Goal: Information Seeking & Learning: Check status

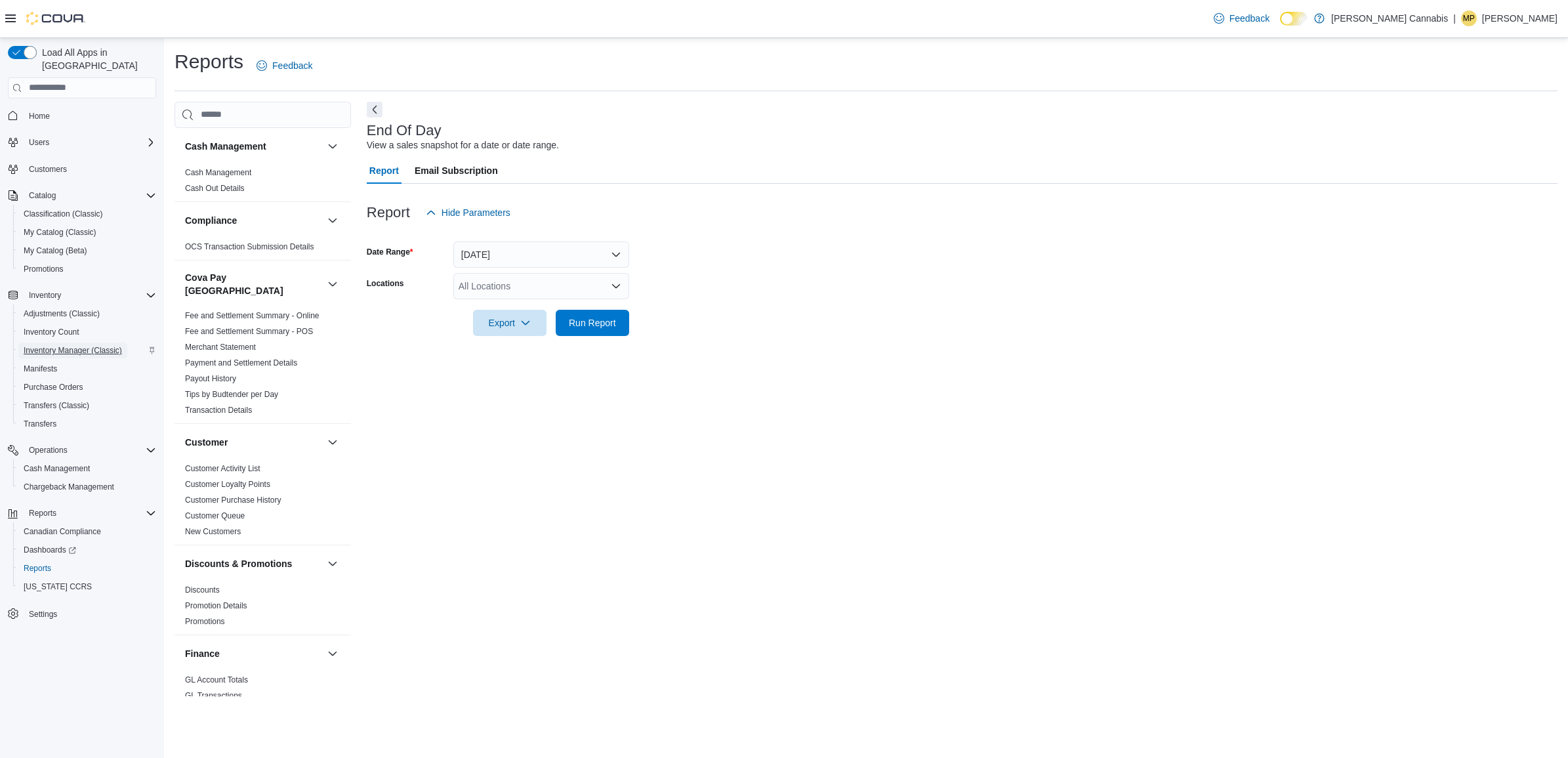
click at [78, 345] on span "Inventory Manager (Classic)" at bounding box center [73, 350] width 98 height 10
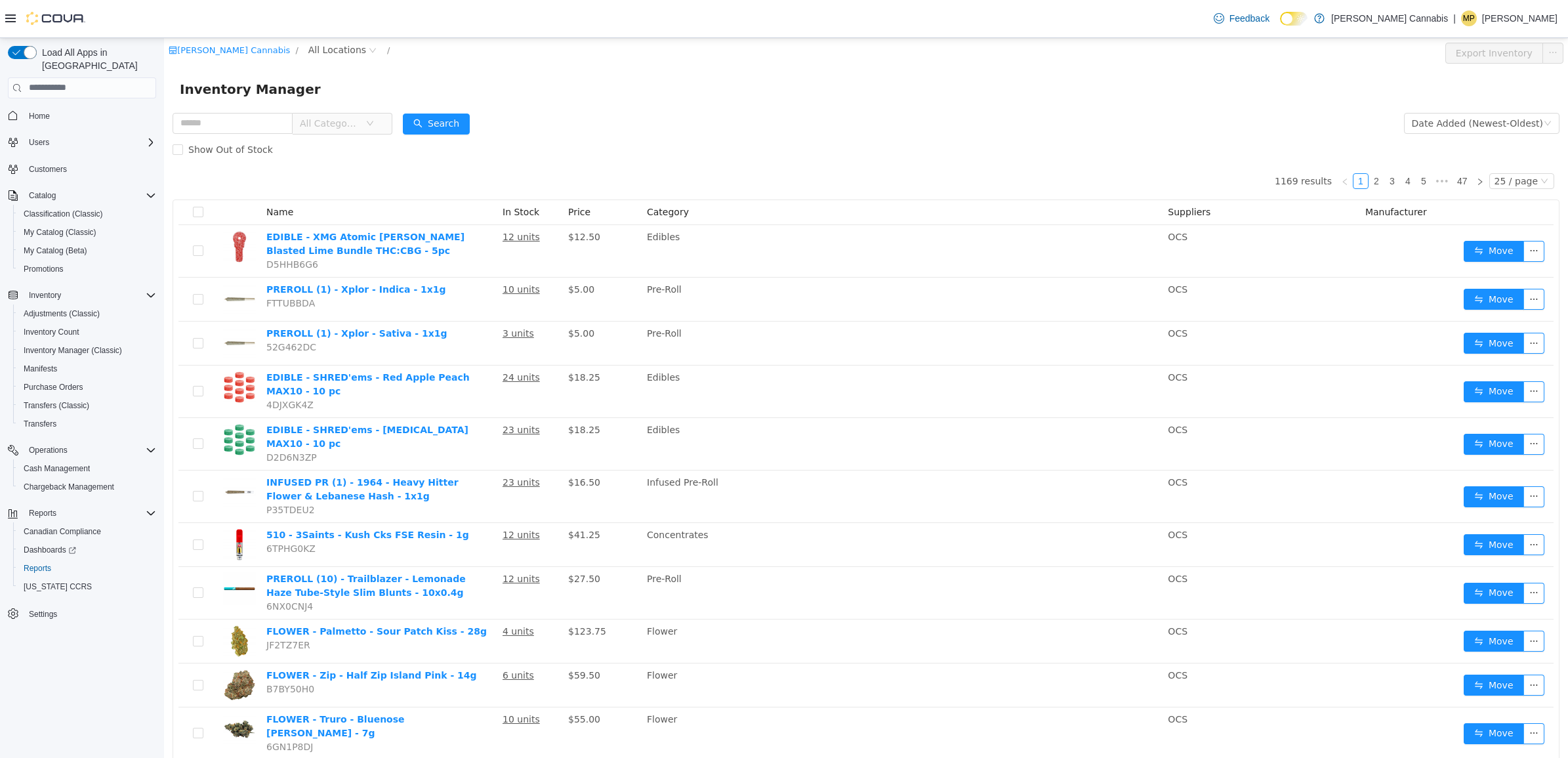
click at [345, 125] on span "All Categories" at bounding box center [330, 122] width 60 height 13
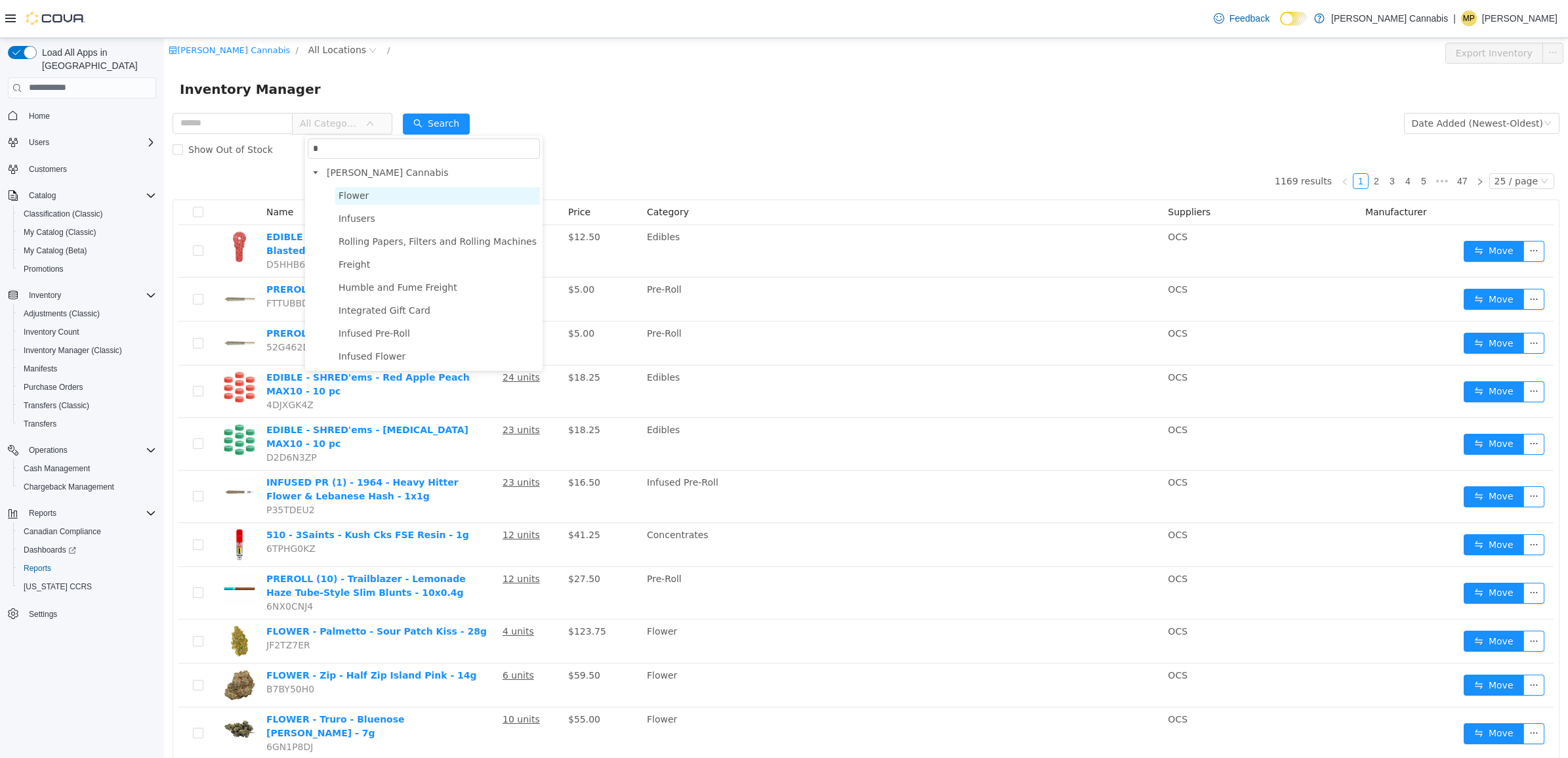
type input "*"
click at [382, 199] on span "Flower" at bounding box center [437, 194] width 205 height 18
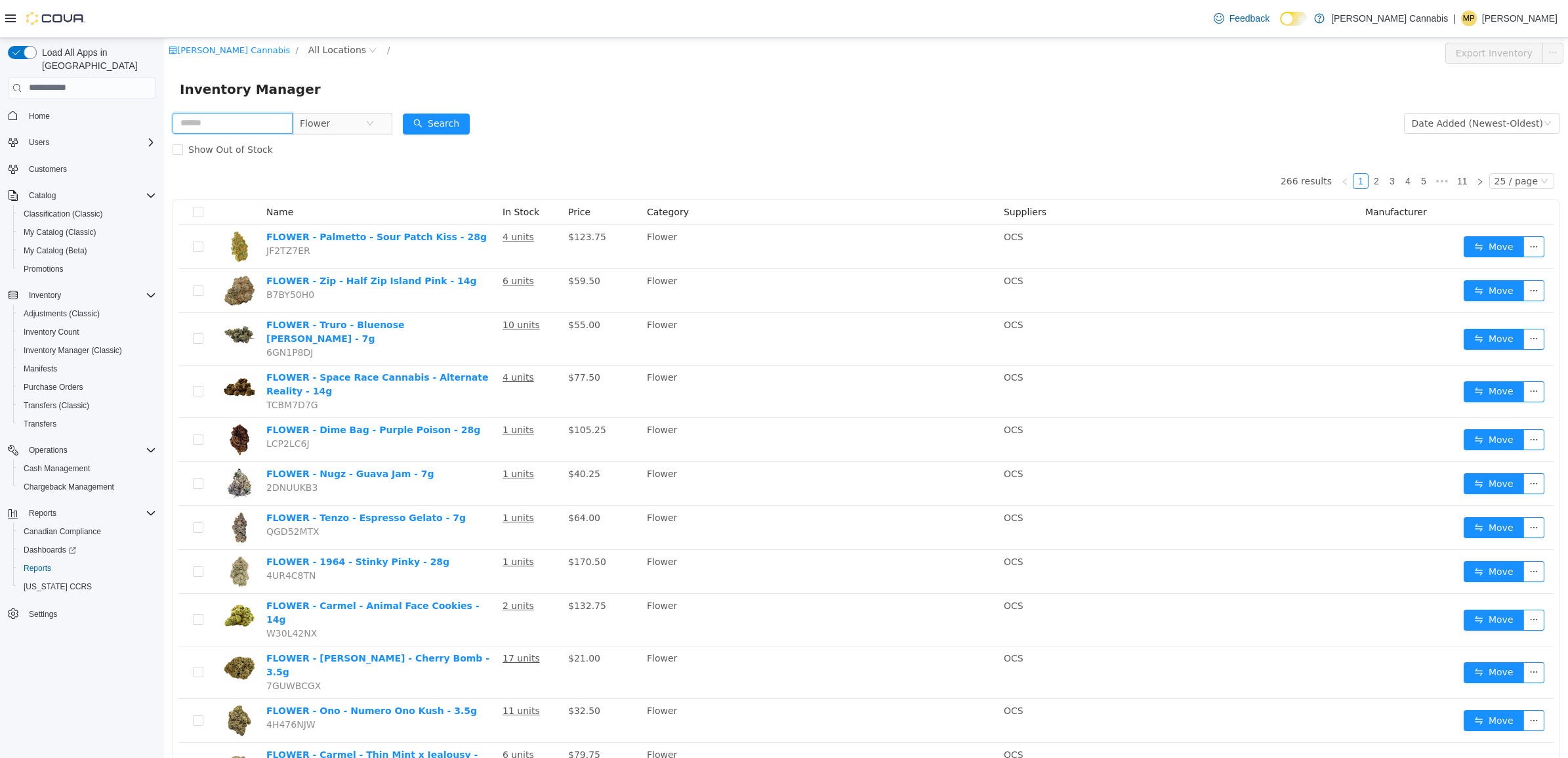
click at [242, 123] on input "text" at bounding box center [232, 122] width 120 height 21
type input "***"
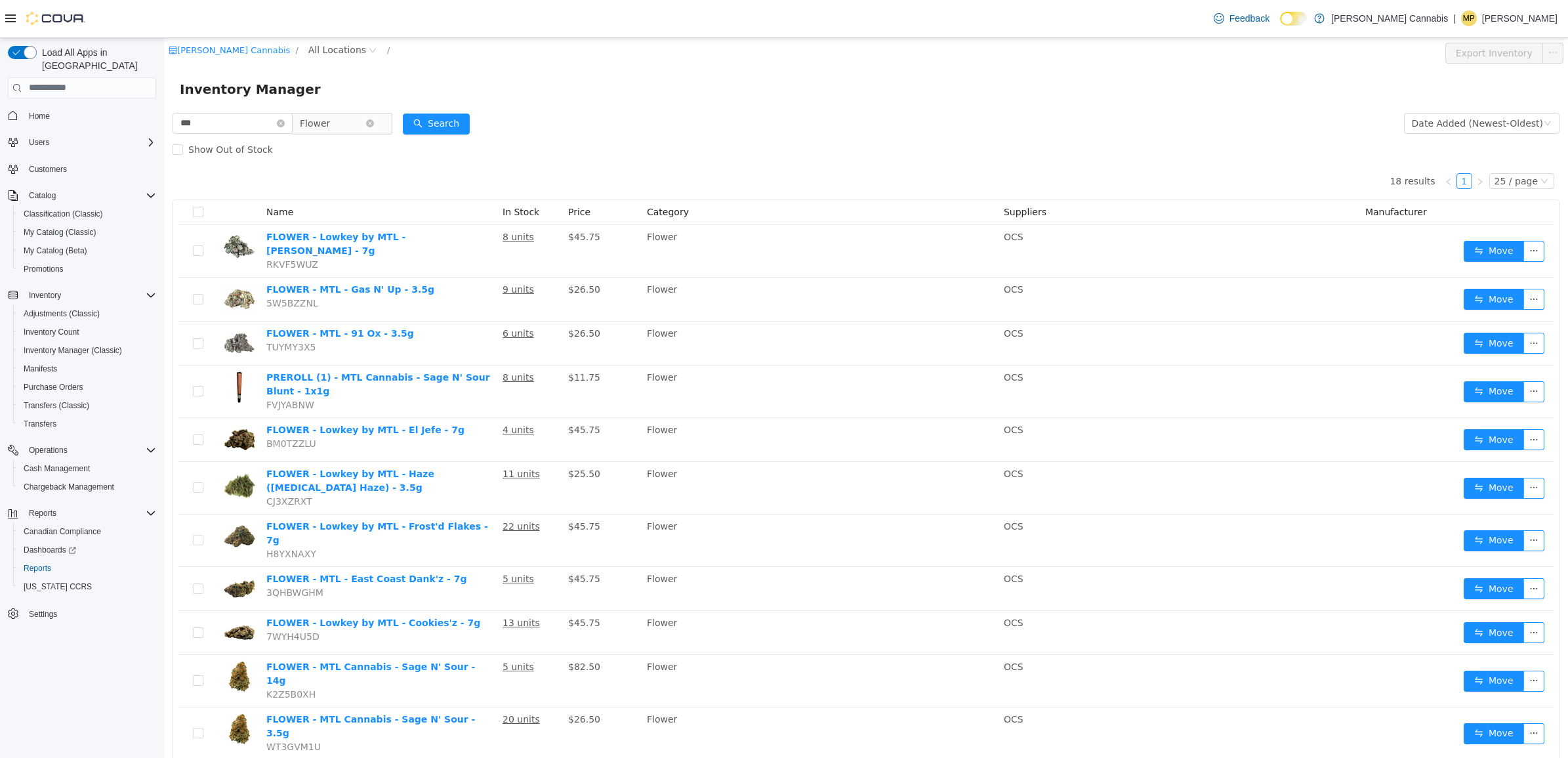
click at [330, 116] on span "Flower" at bounding box center [315, 122] width 31 height 19
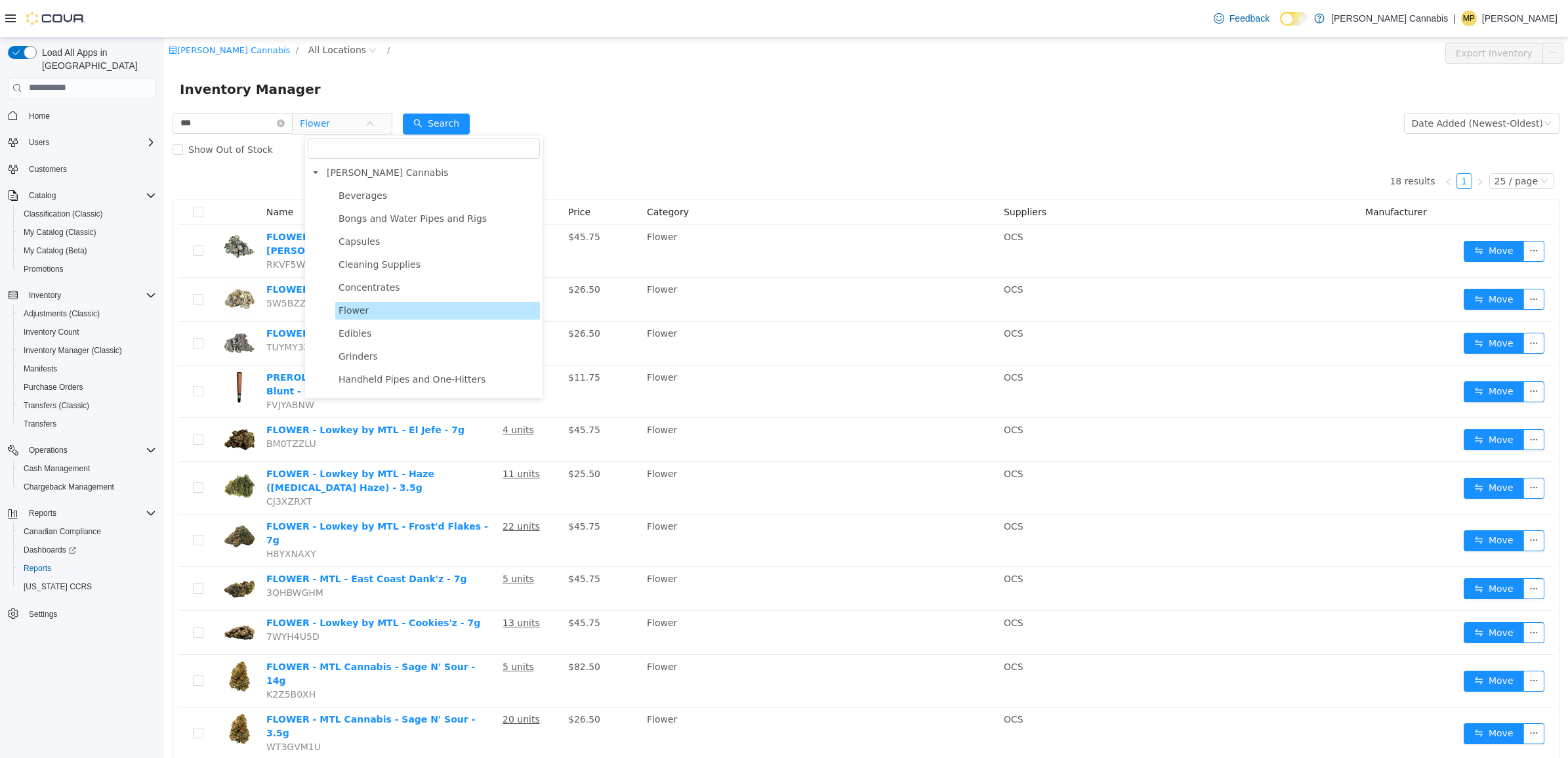
click at [420, 75] on div "Inventory Manager" at bounding box center [865, 88] width 1404 height 42
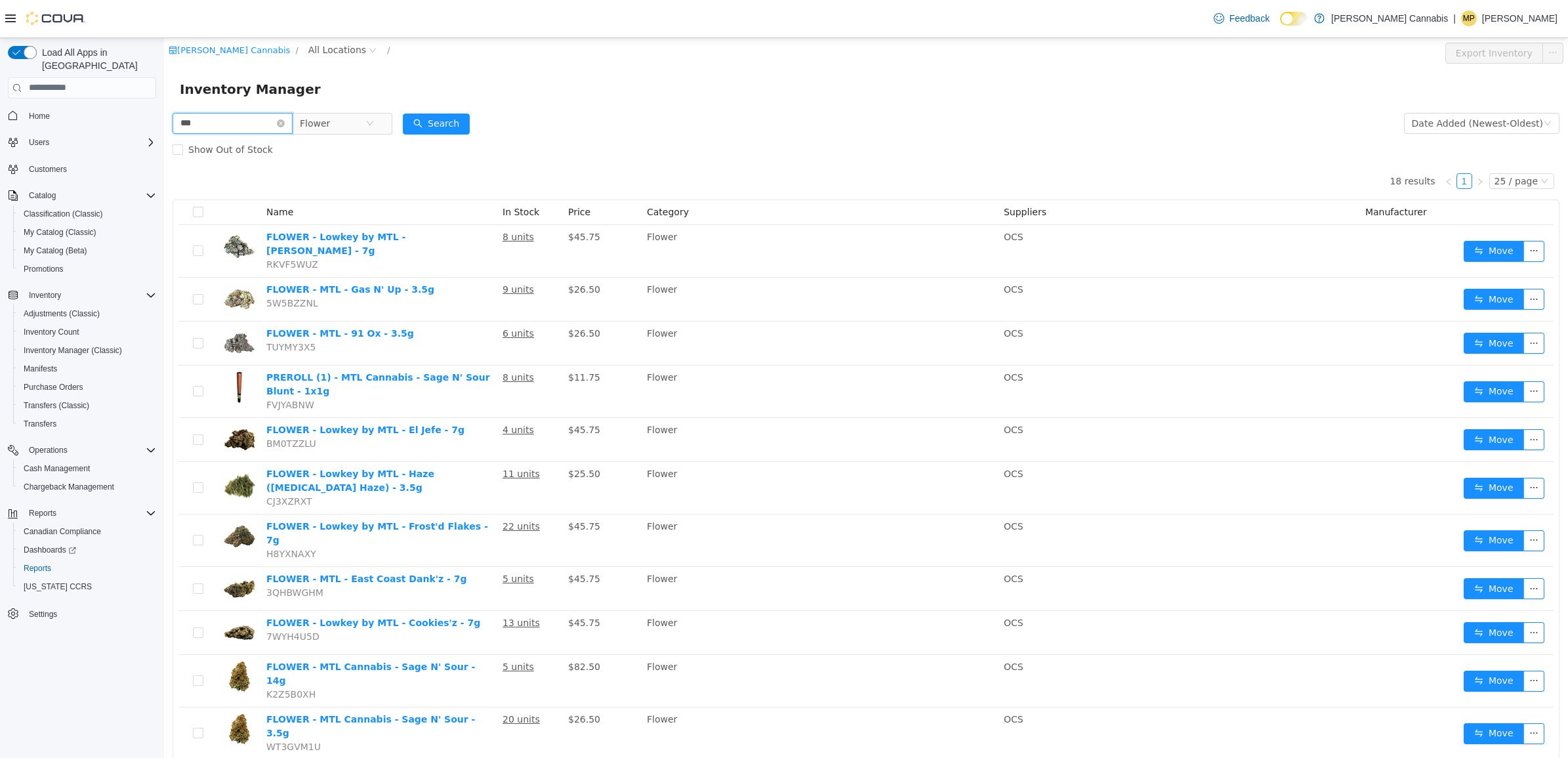
click at [202, 125] on input "***" at bounding box center [232, 122] width 120 height 21
click at [40, 563] on span "Reports" at bounding box center [38, 567] width 28 height 10
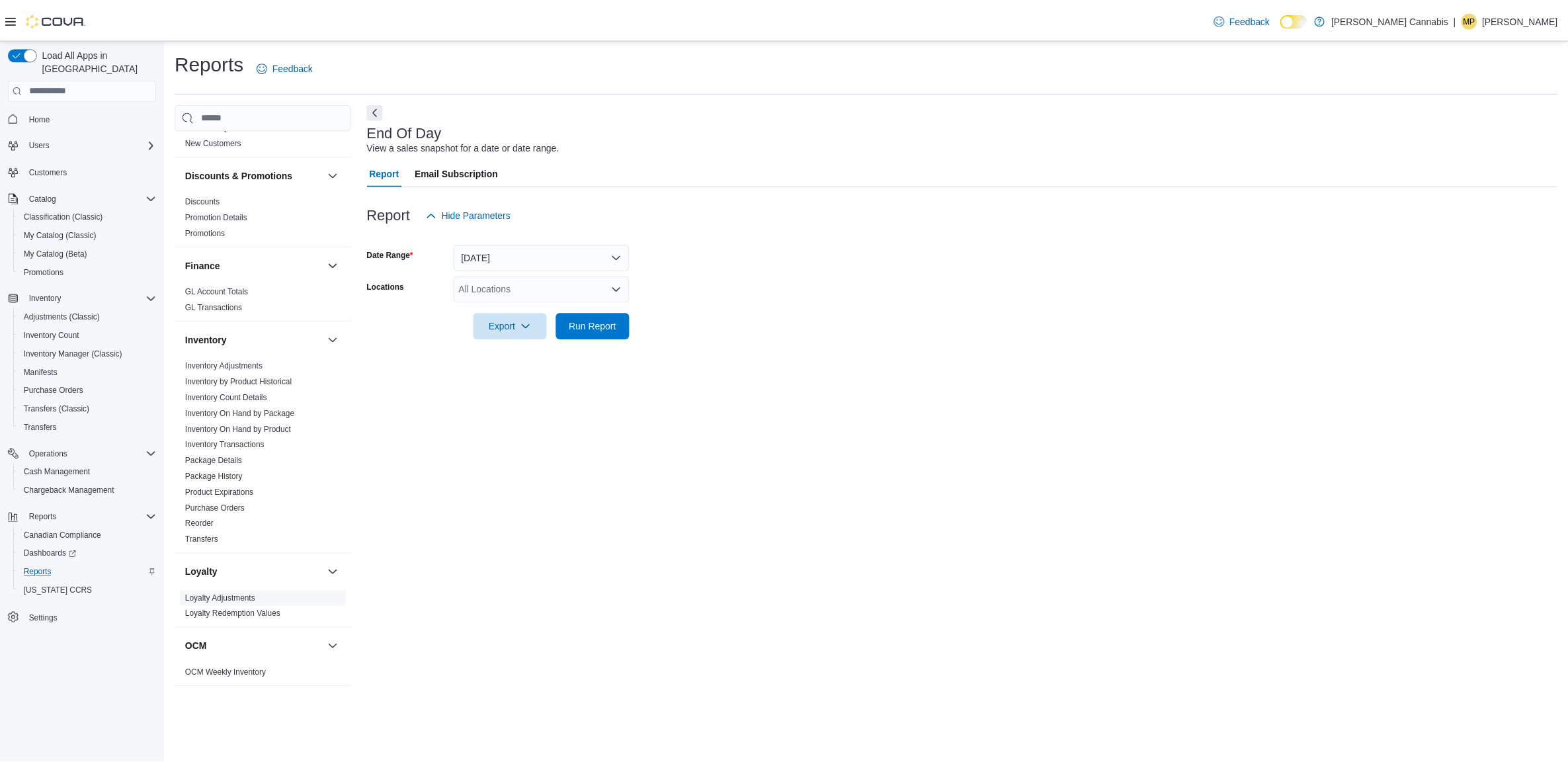
scroll to position [413, 0]
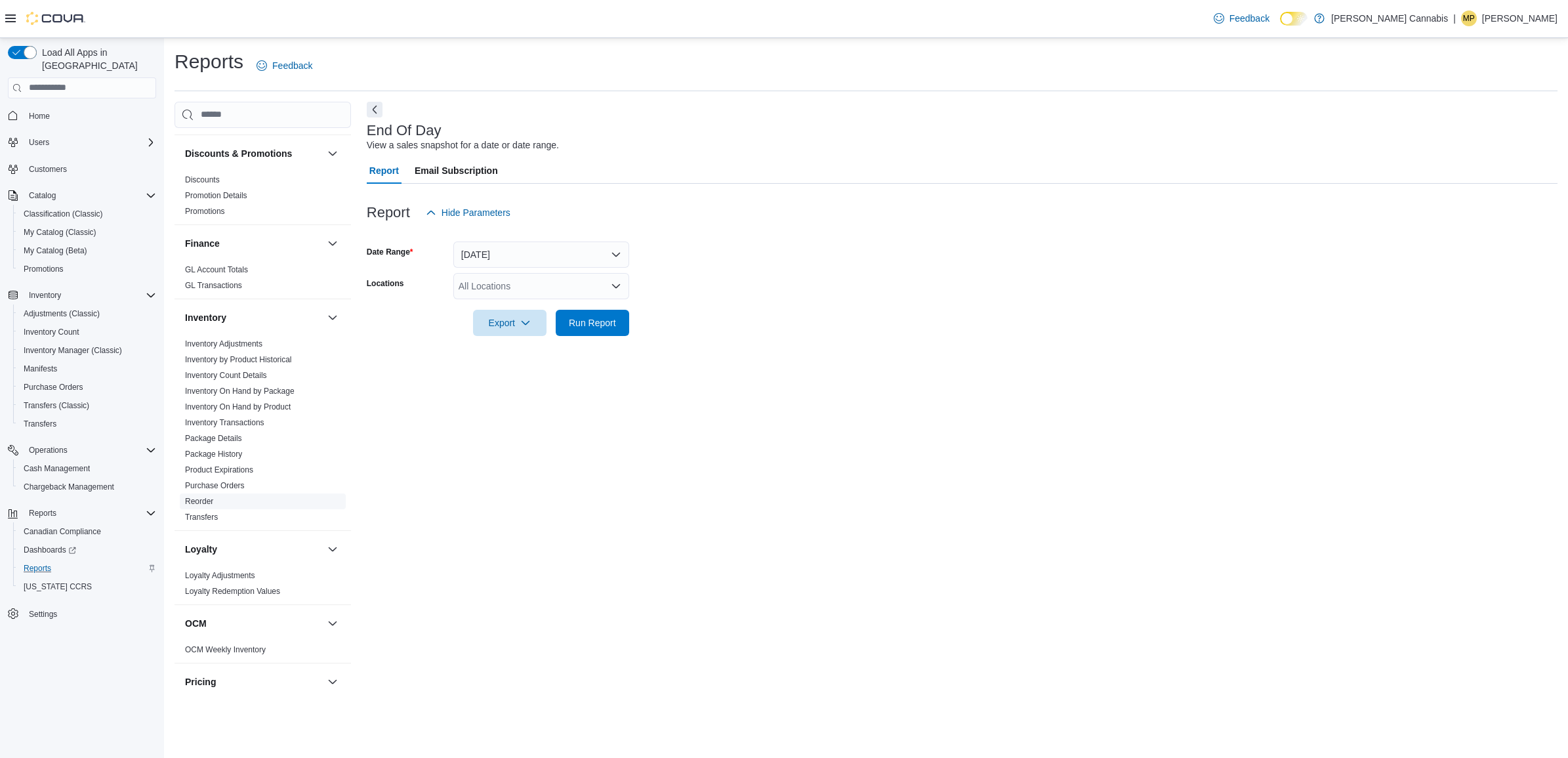
click at [204, 497] on link "Reorder" at bounding box center [199, 502] width 28 height 9
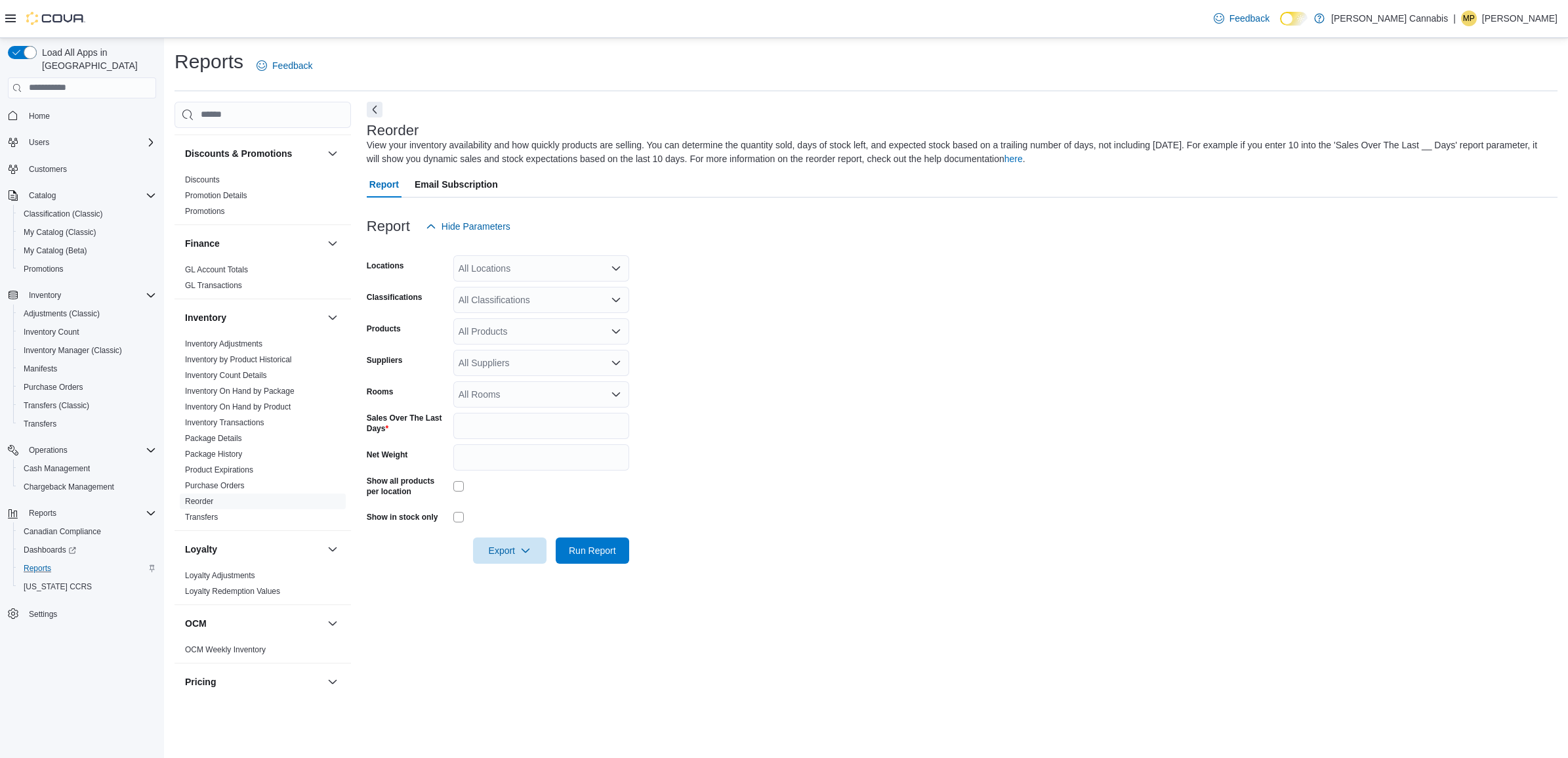
click at [505, 361] on div "All Suppliers" at bounding box center [541, 363] width 176 height 26
type input "***"
click at [477, 380] on span "OCS" at bounding box center [541, 384] width 160 height 13
click at [815, 312] on form "Locations All Locations Classifications All Classifications Products All Produc…" at bounding box center [962, 402] width 1191 height 324
click at [543, 296] on div "All Classifications" at bounding box center [541, 300] width 176 height 26
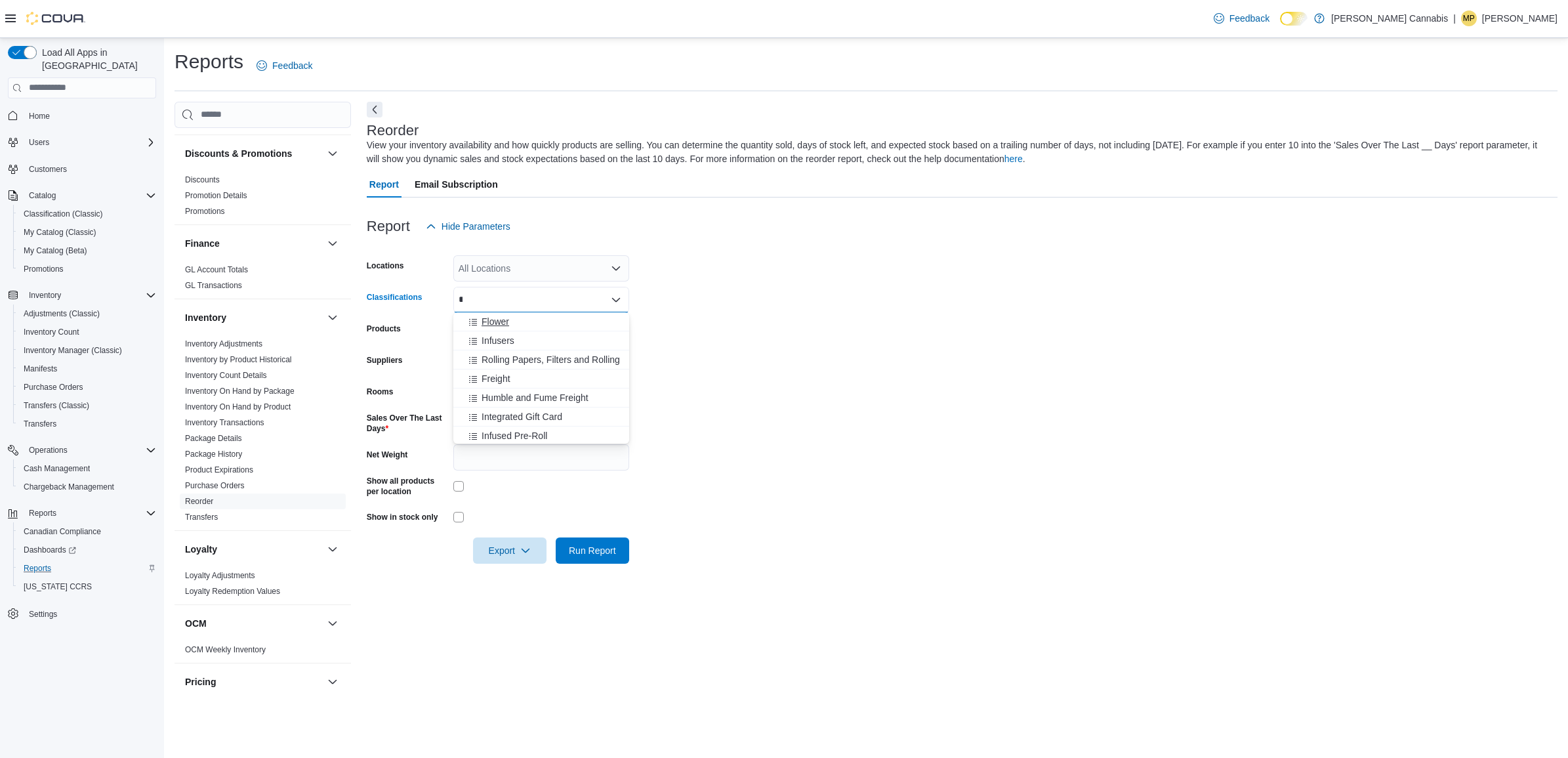
type input "*"
click at [493, 322] on span "Flower" at bounding box center [495, 321] width 28 height 13
click at [736, 288] on form "Locations All Locations Classifications Flower Products All Products Suppliers …" at bounding box center [962, 402] width 1191 height 324
click at [588, 543] on span "Run Report" at bounding box center [592, 550] width 47 height 13
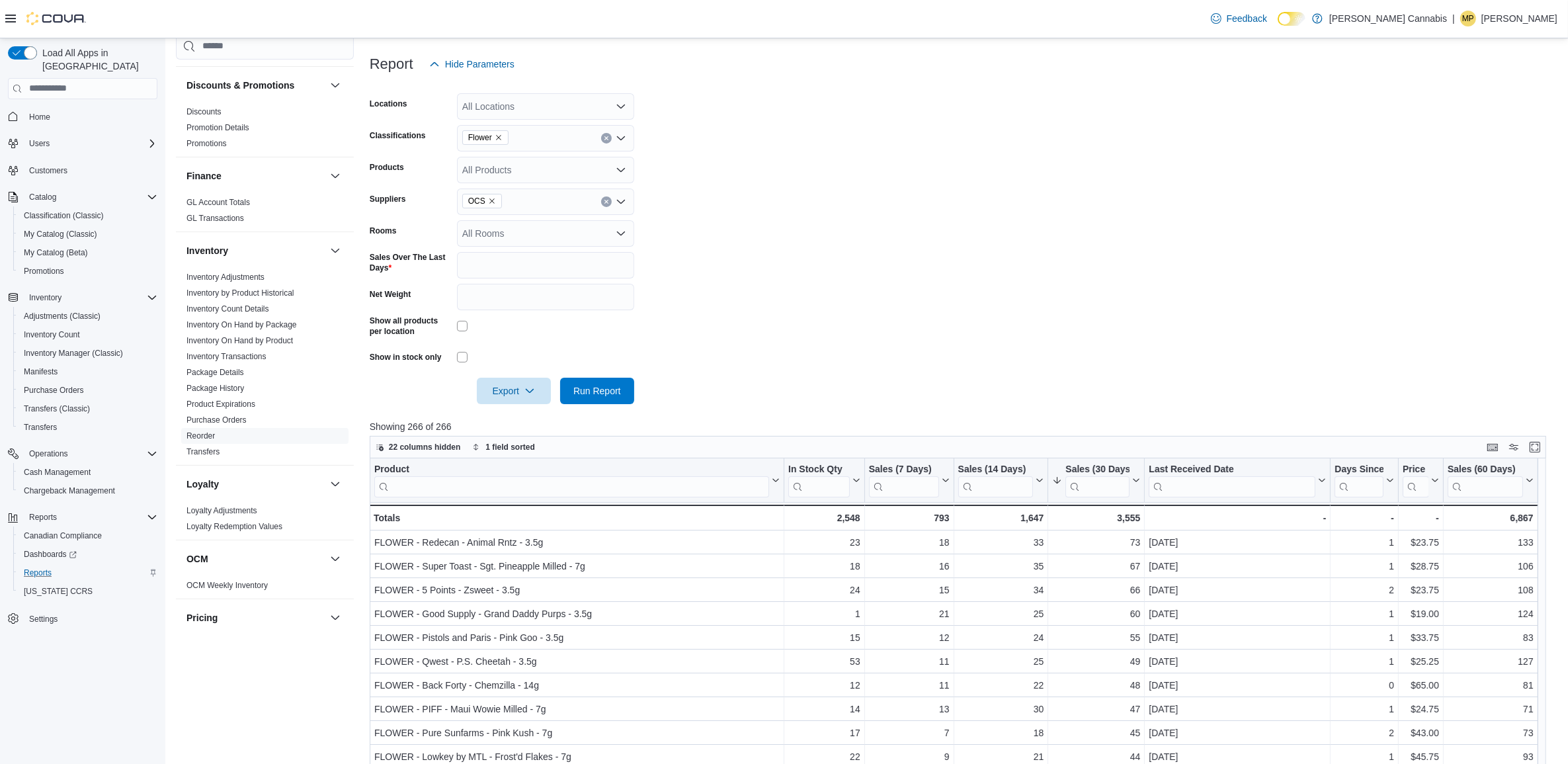
scroll to position [165, 0]
click at [640, 474] on input "search" at bounding box center [571, 484] width 395 height 21
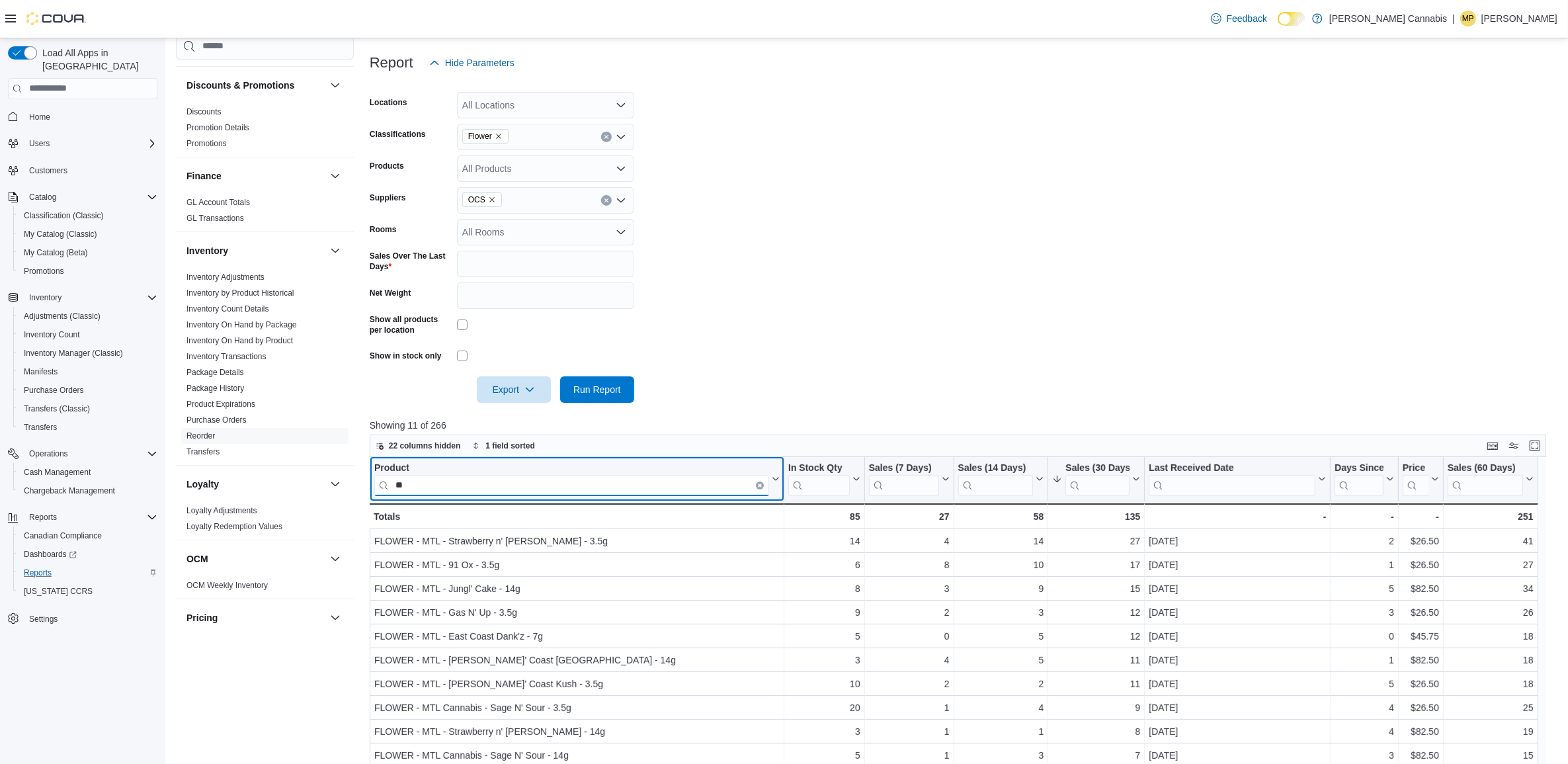
type input "*"
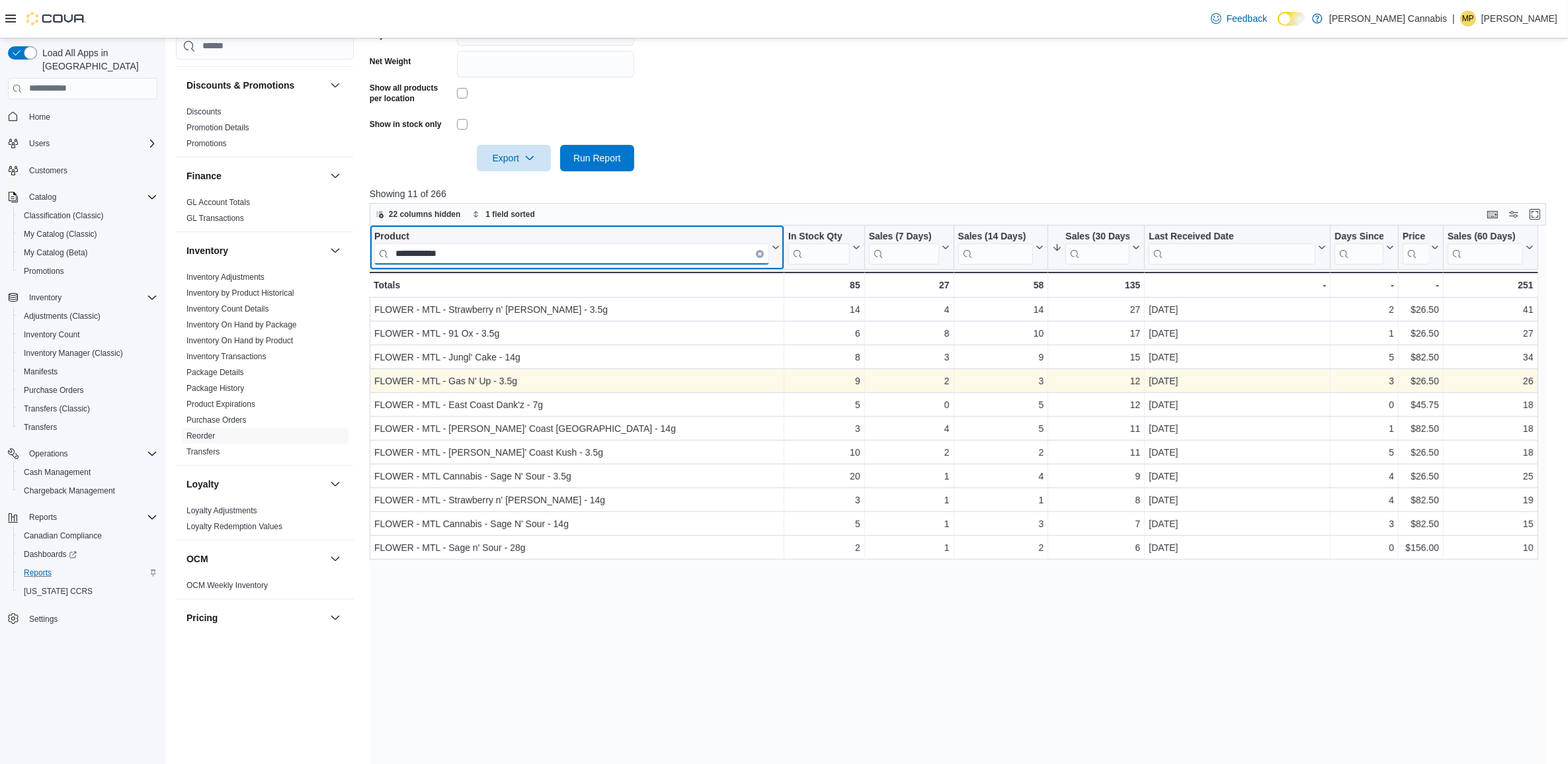
scroll to position [413, 0]
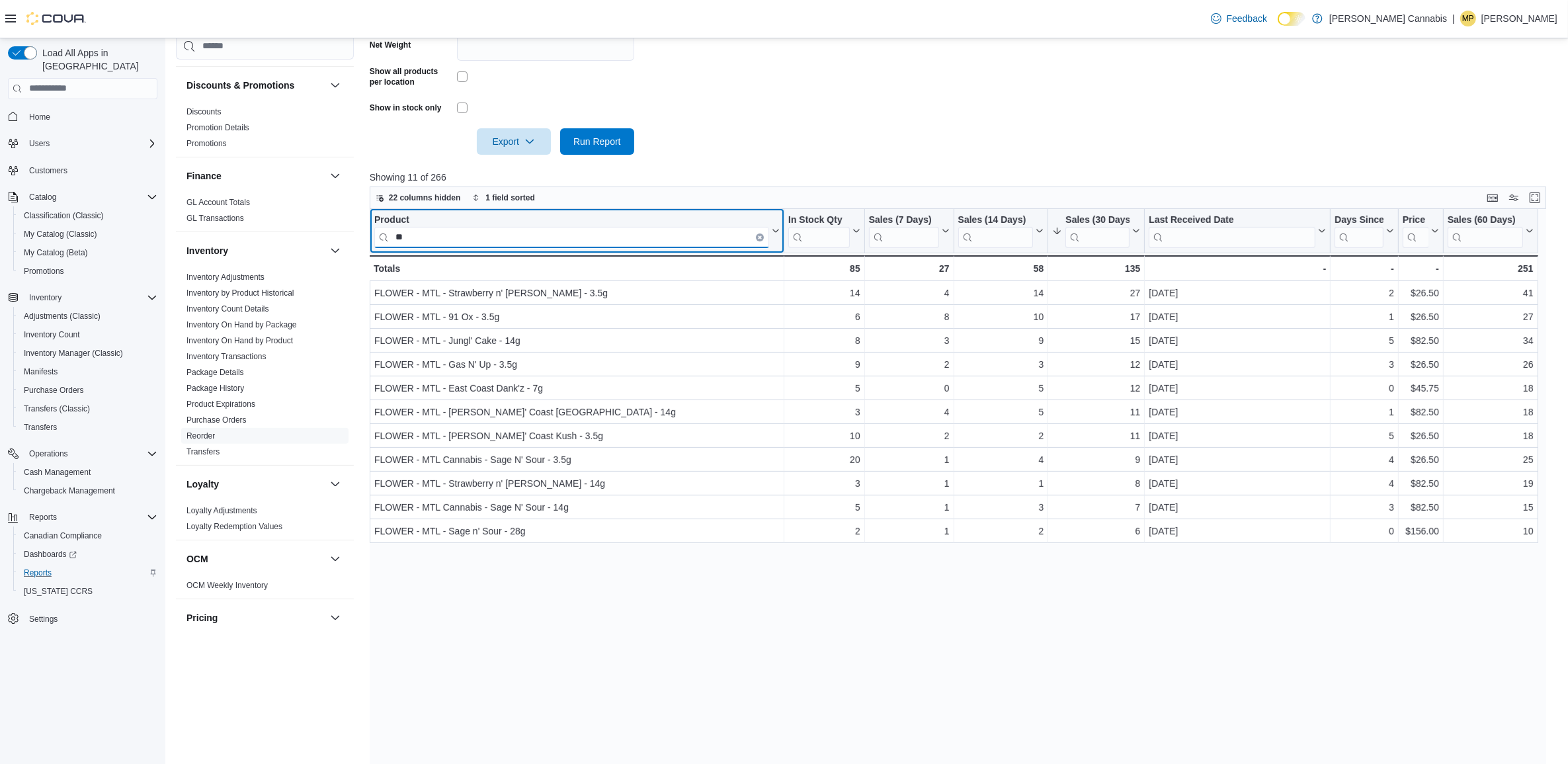
type input "*"
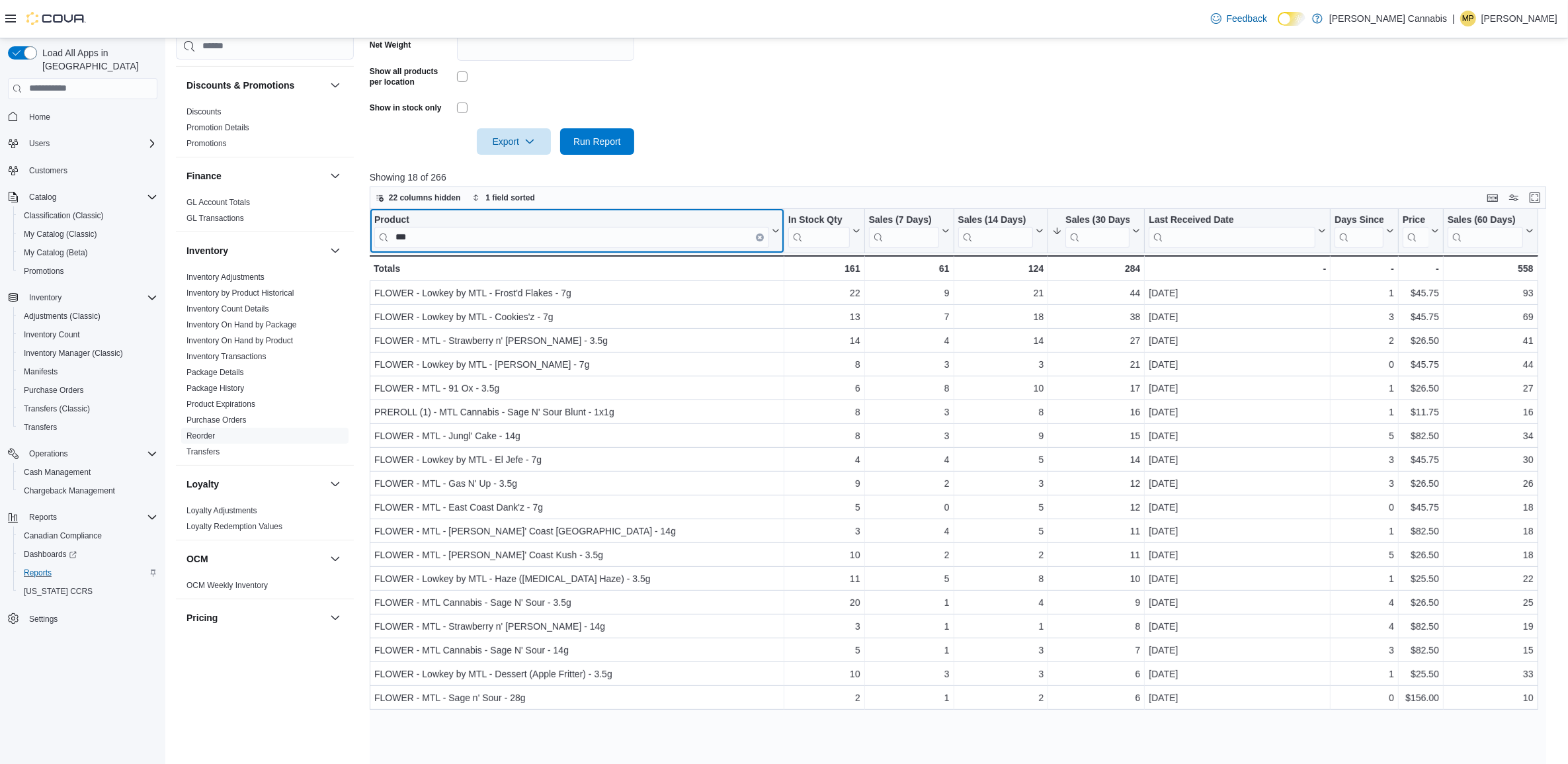
click at [520, 223] on div "Product" at bounding box center [571, 219] width 395 height 12
click at [521, 229] on input "***" at bounding box center [571, 236] width 395 height 21
type input "*"
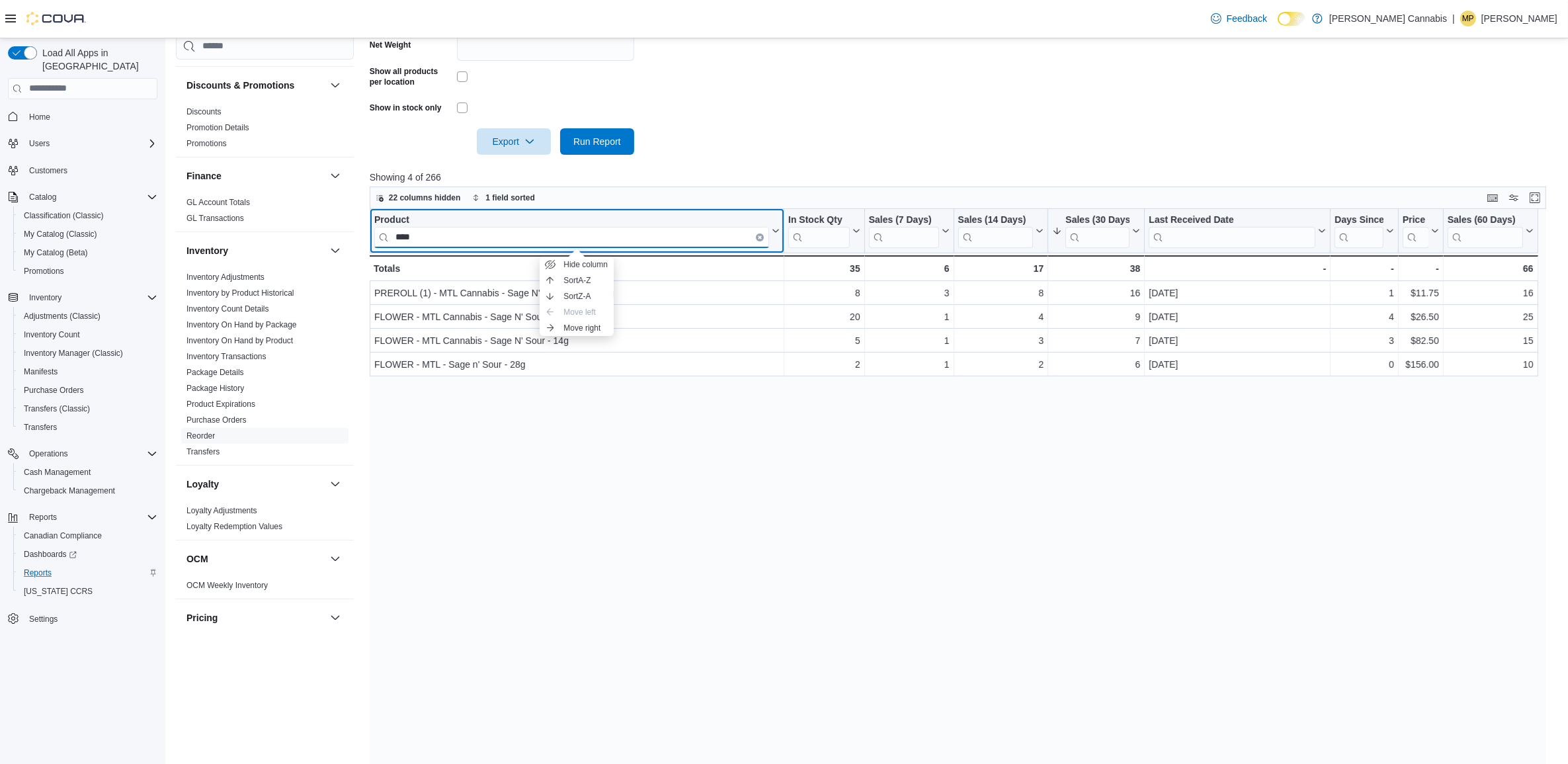
type input "****"
click at [675, 518] on div "Product **** Click to view column header actions In Stock Qty Click to view col…" at bounding box center [964, 503] width 1188 height 589
click at [617, 215] on div "Product" at bounding box center [571, 219] width 395 height 12
